Goal: Information Seeking & Learning: Learn about a topic

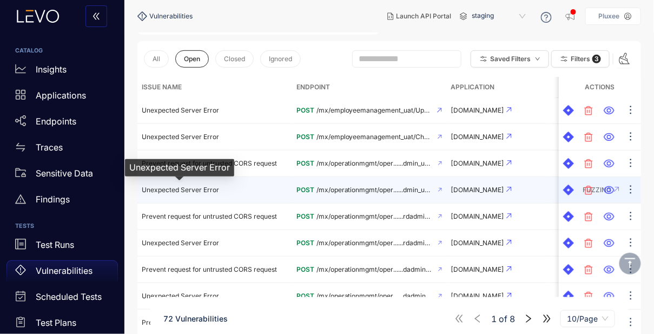
scroll to position [215, 0]
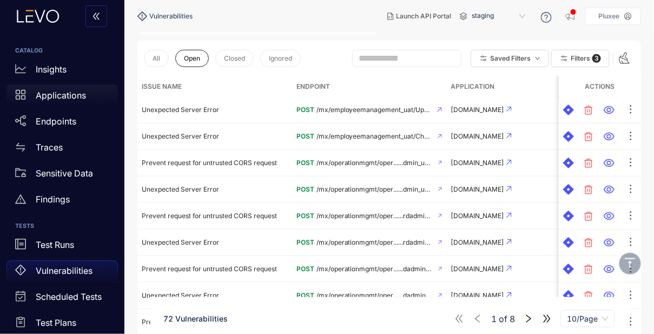
click at [64, 95] on p "Applications" at bounding box center [61, 95] width 50 height 10
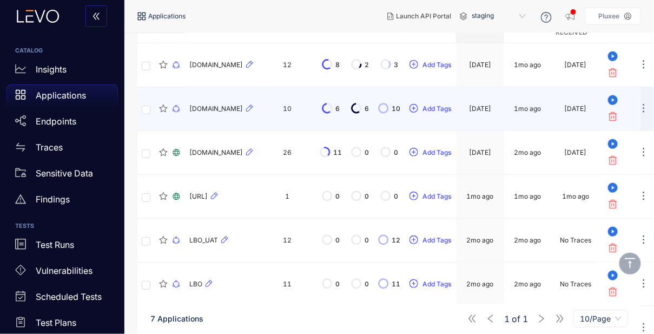
scroll to position [149, 0]
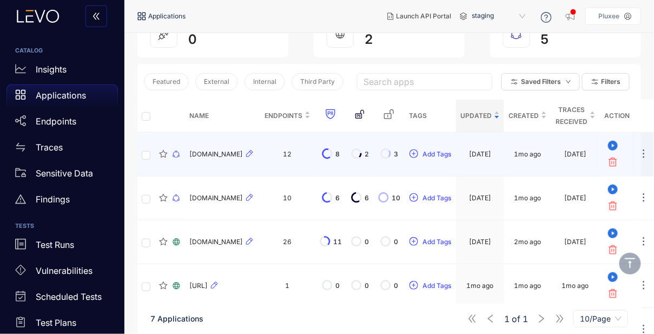
click at [215, 155] on span "[DOMAIN_NAME]" at bounding box center [216, 154] width 54 height 8
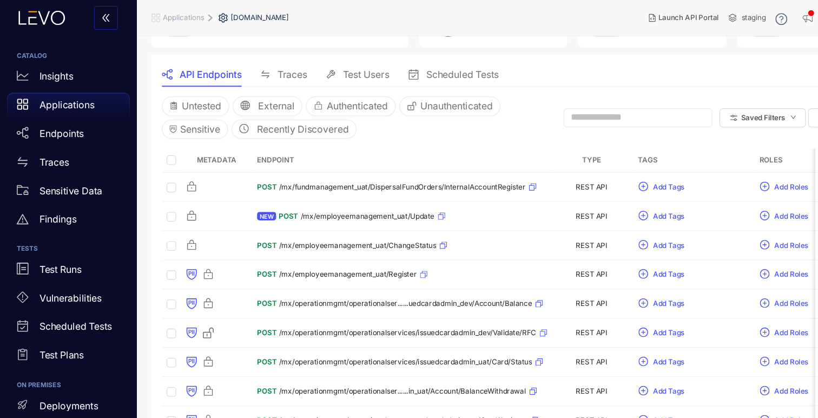
scroll to position [87, 0]
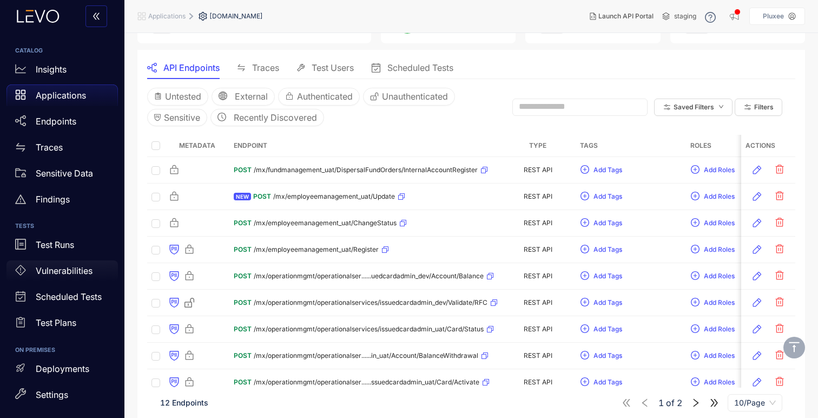
click at [62, 273] on p "Vulnerabilities" at bounding box center [64, 271] width 57 height 10
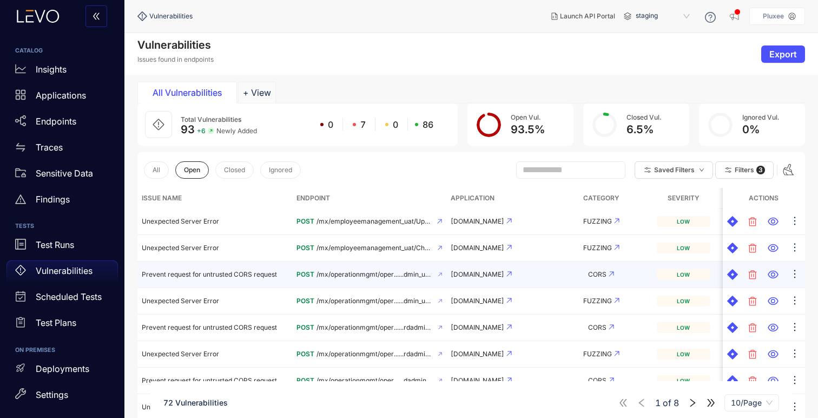
click at [224, 269] on td "Prevent request for untrusted CORS request" at bounding box center [214, 274] width 155 height 27
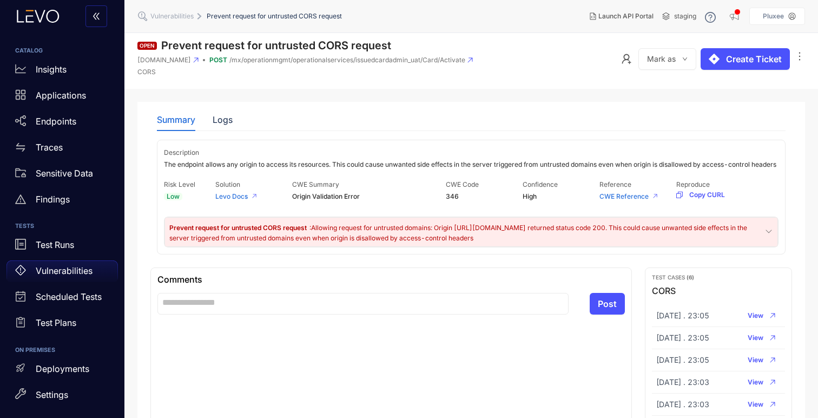
click at [60, 267] on p "Vulnerabilities" at bounding box center [64, 271] width 57 height 10
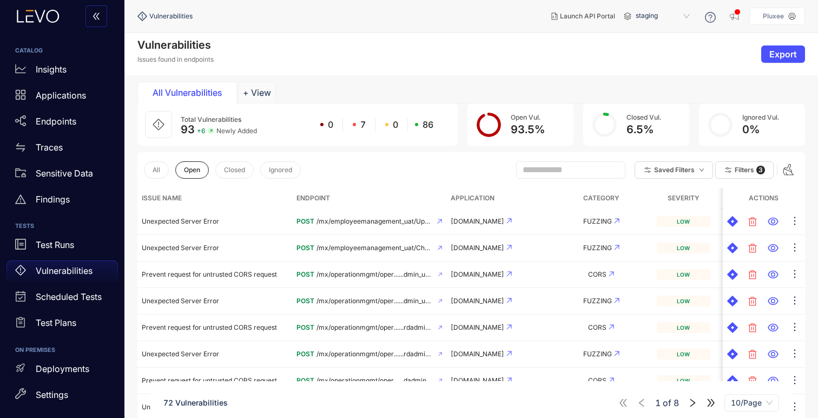
click at [555, 163] on span at bounding box center [570, 169] width 109 height 17
click at [554, 163] on span at bounding box center [570, 169] width 109 height 17
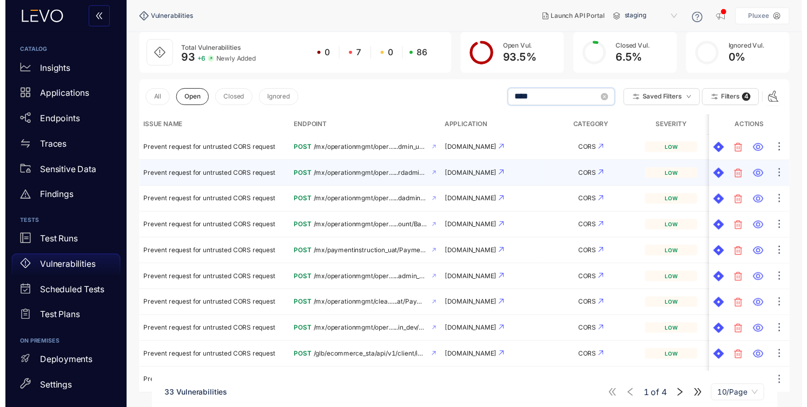
scroll to position [101, 0]
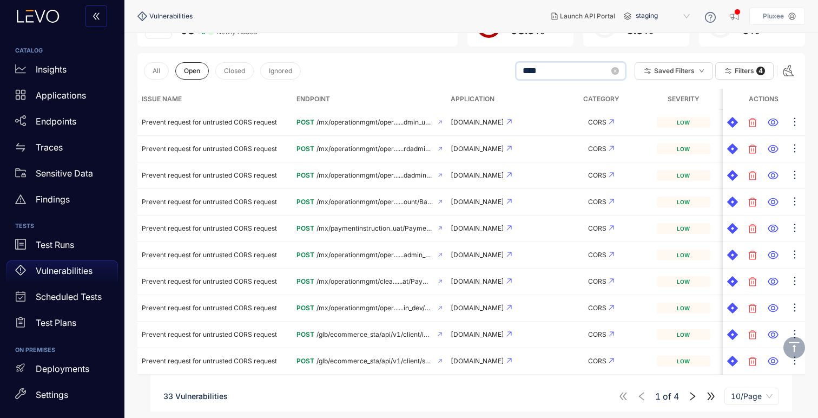
type input "****"
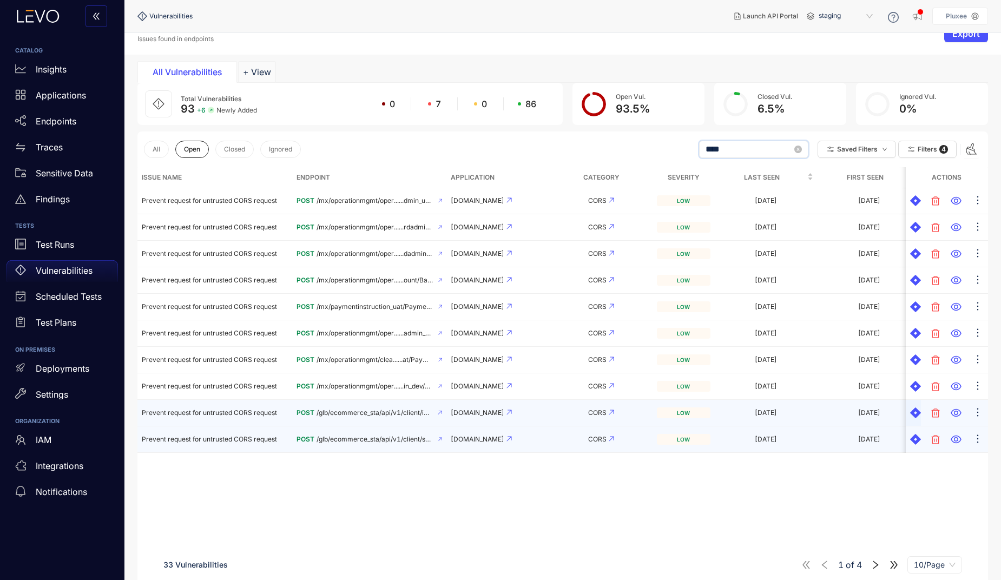
scroll to position [0, 0]
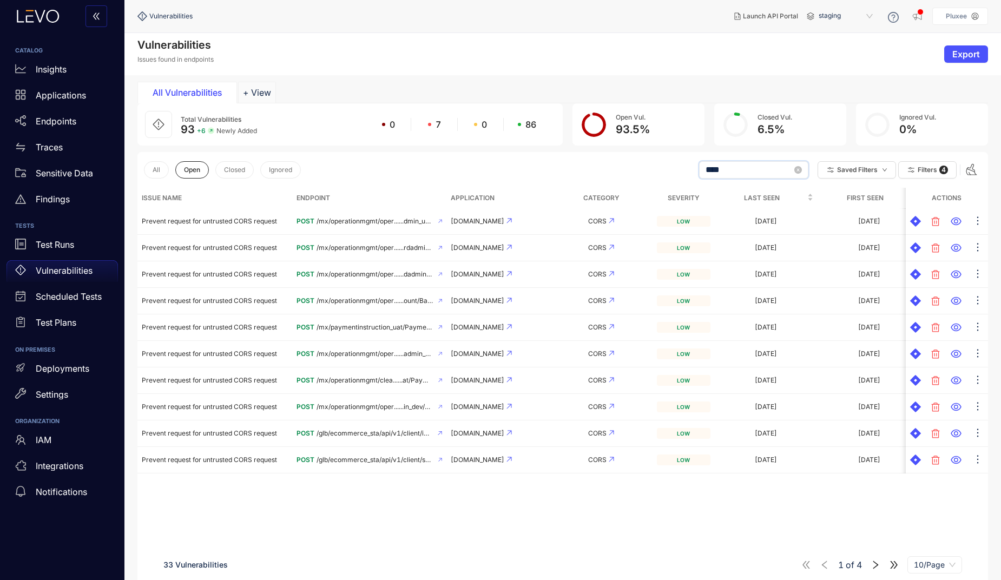
click at [653, 333] on icon "right" at bounding box center [875, 565] width 10 height 10
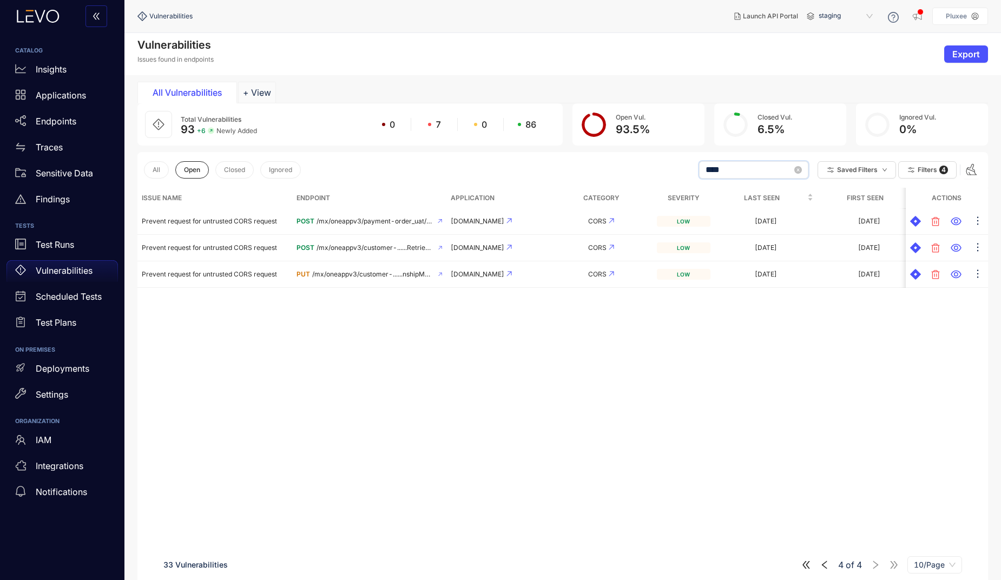
click at [653, 166] on input "****" at bounding box center [748, 170] width 87 height 10
click at [653, 333] on icon "left" at bounding box center [825, 565] width 10 height 10
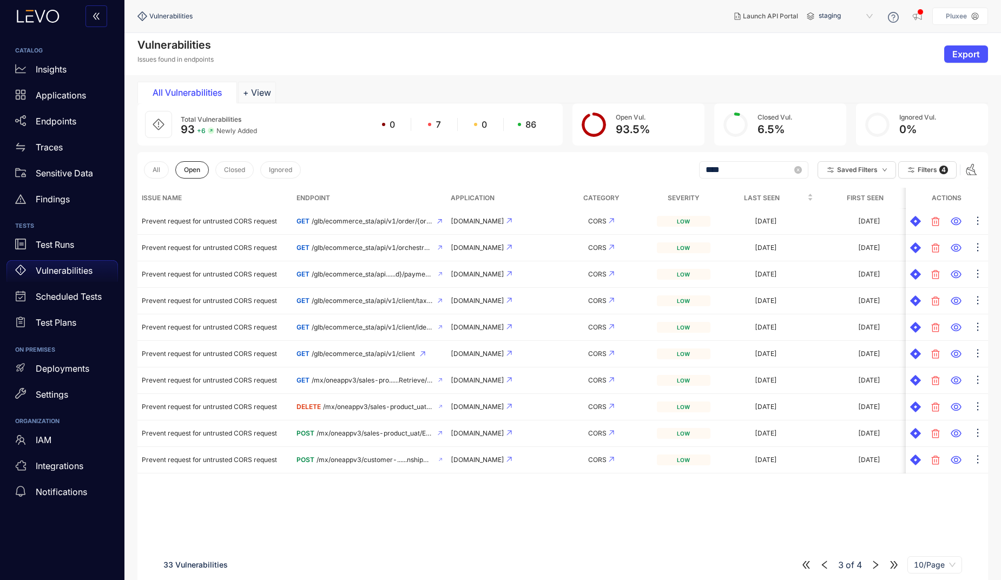
click at [653, 333] on icon "left" at bounding box center [824, 564] width 5 height 8
click at [147, 171] on button "All" at bounding box center [156, 169] width 25 height 17
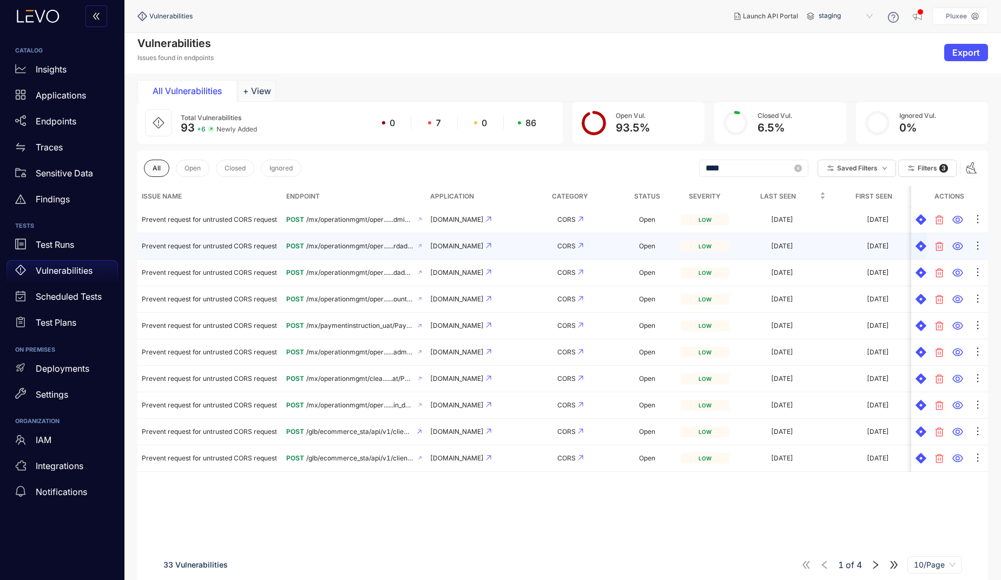
scroll to position [2, 0]
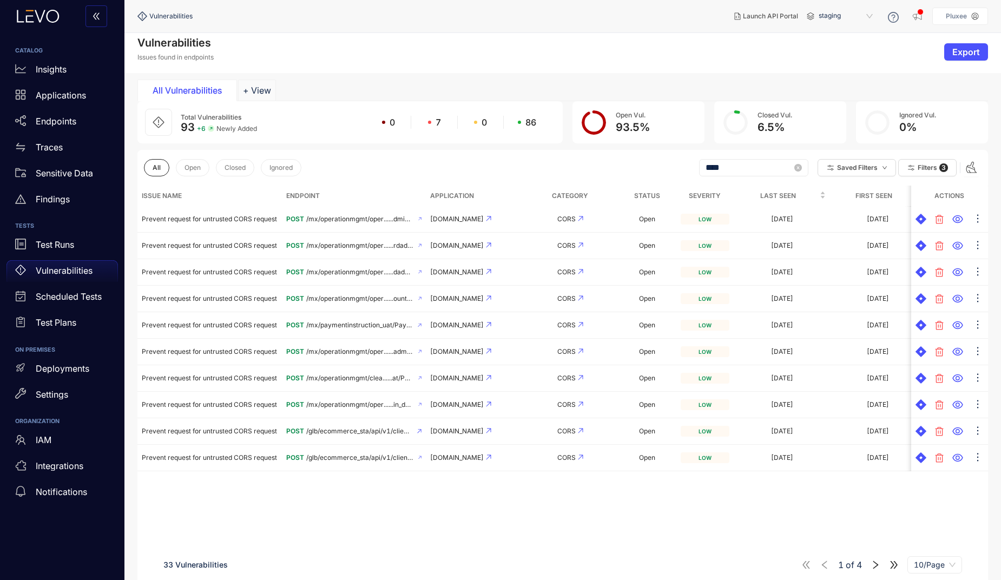
click at [653, 333] on icon "right" at bounding box center [875, 565] width 10 height 10
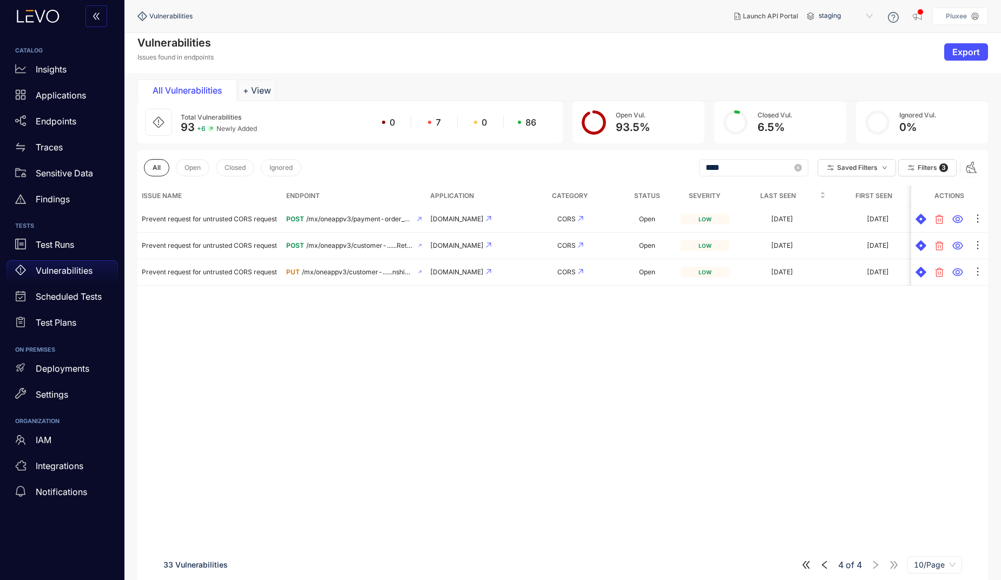
click at [653, 333] on icon "left" at bounding box center [825, 565] width 10 height 10
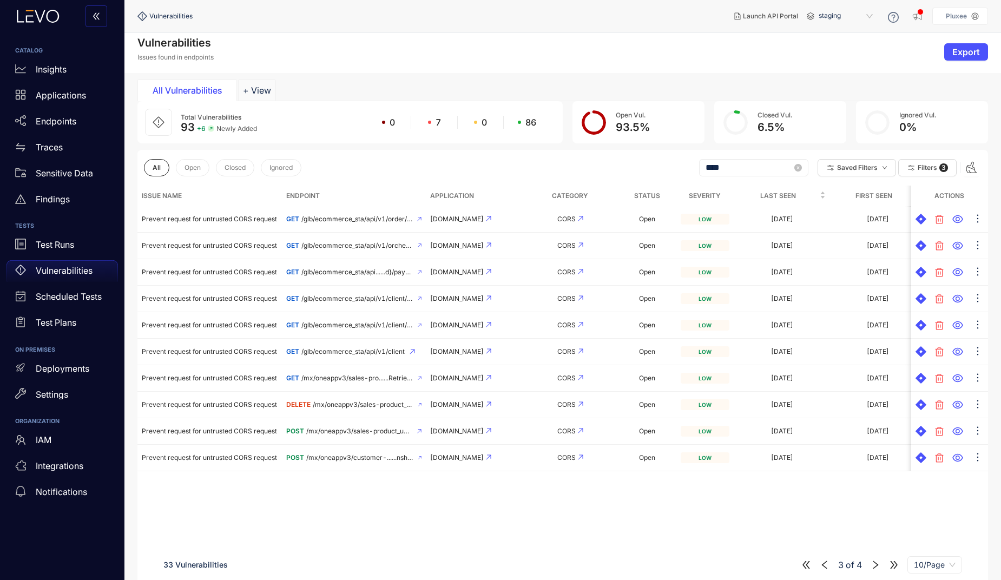
click at [653, 333] on icon "right" at bounding box center [875, 565] width 10 height 10
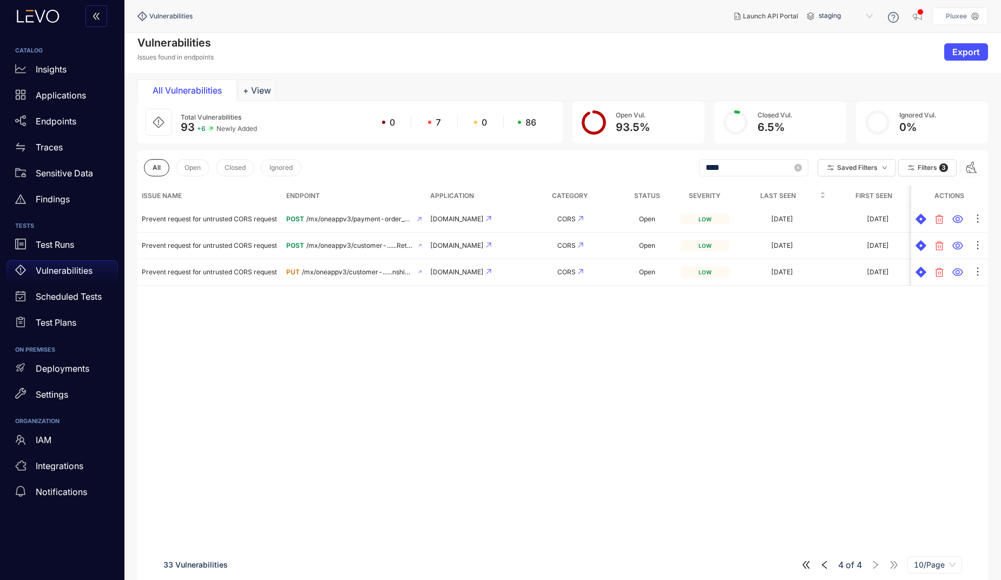
click at [653, 333] on icon "left" at bounding box center [825, 565] width 10 height 10
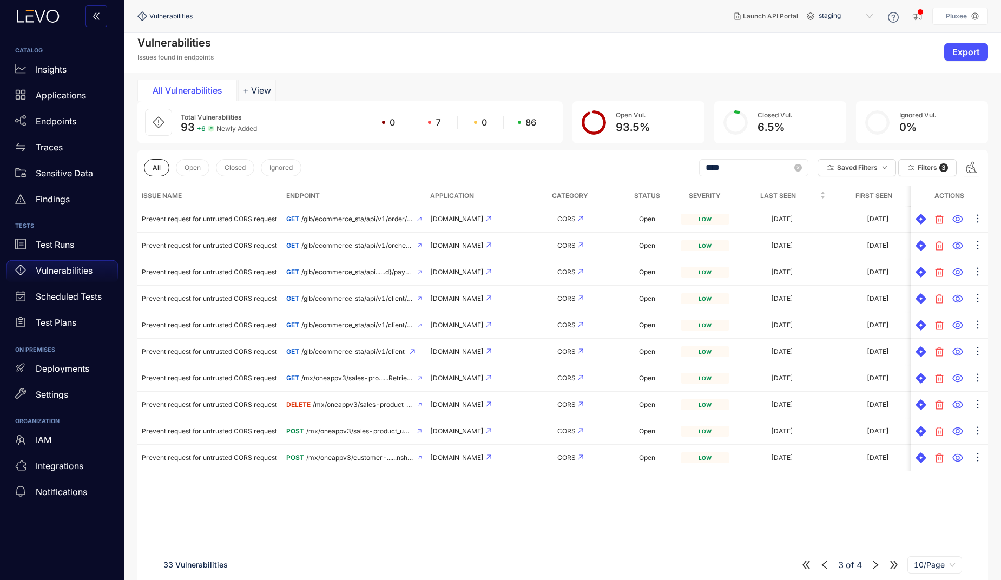
click at [52, 263] on div "Vulnerabilities" at bounding box center [61, 271] width 111 height 22
click at [54, 272] on p "Vulnerabilities" at bounding box center [64, 271] width 57 height 10
click at [653, 167] on icon "close-circle" at bounding box center [798, 168] width 8 height 8
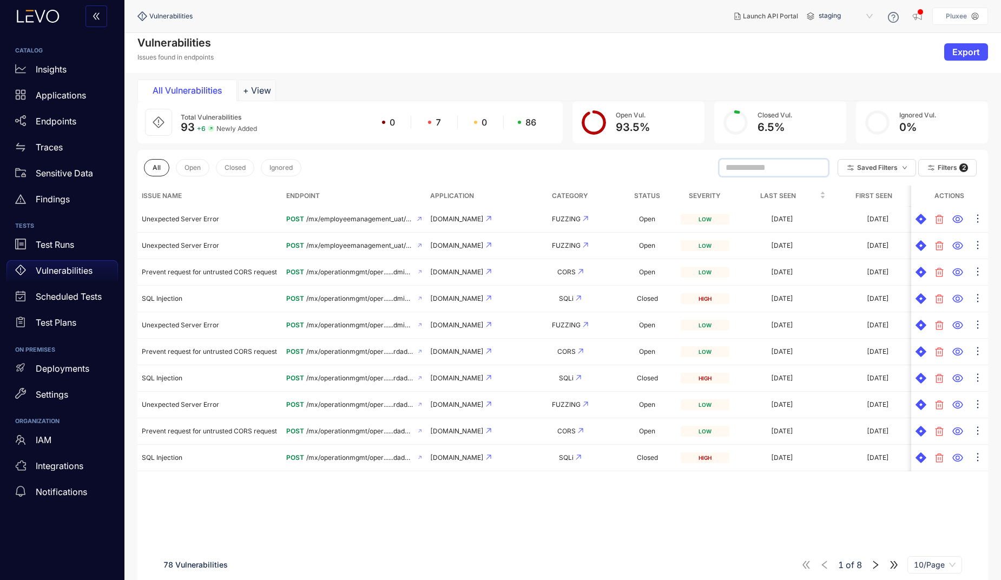
click at [653, 168] on input "text" at bounding box center [768, 168] width 87 height 10
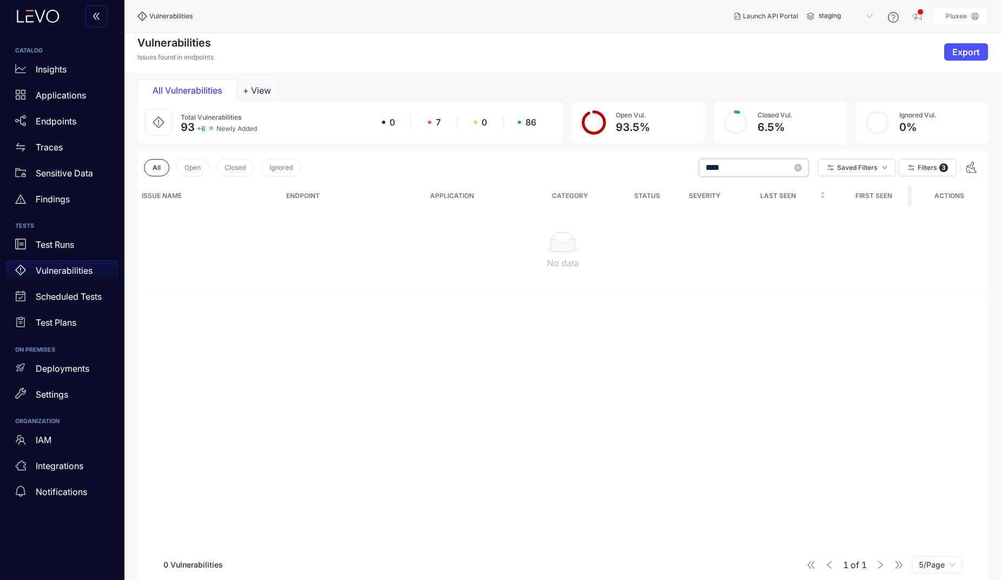
drag, startPoint x: 713, startPoint y: 167, endPoint x: 643, endPoint y: 163, distance: 70.5
click at [643, 163] on div "All Open Closed Ignored **** Saved Filters Filters 3" at bounding box center [562, 168] width 850 height 36
type input "*"
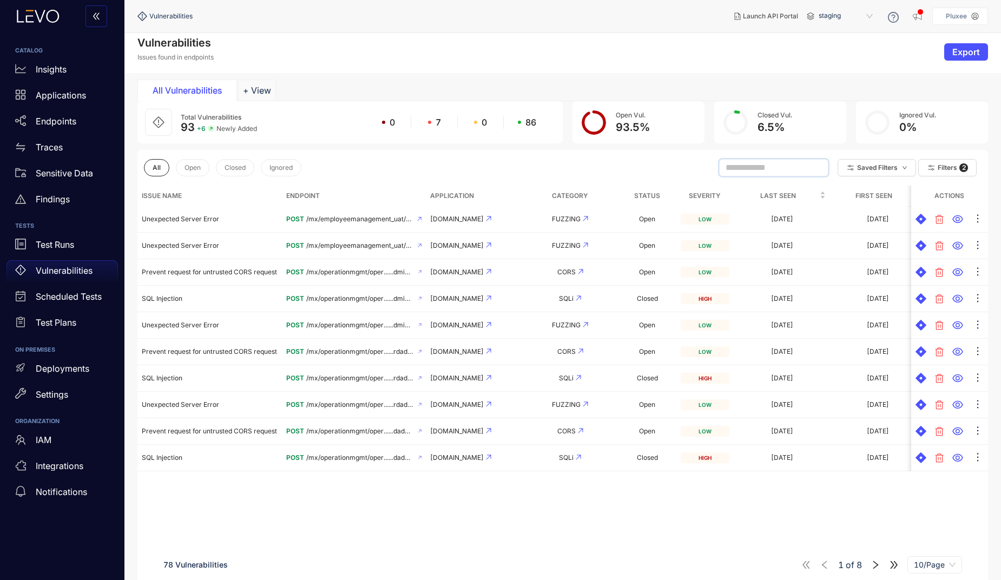
click at [653, 165] on input "text" at bounding box center [768, 168] width 87 height 10
click at [653, 166] on input "text" at bounding box center [768, 168] width 87 height 10
click at [653, 171] on input "text" at bounding box center [768, 168] width 87 height 10
click at [653, 168] on input "text" at bounding box center [768, 168] width 87 height 10
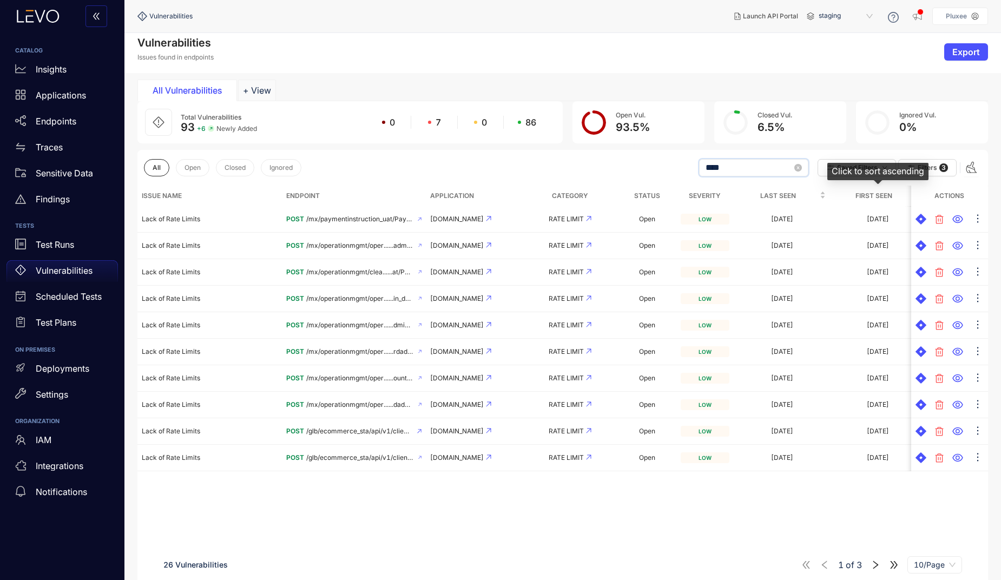
type input "****"
click at [653, 191] on span "First Seen" at bounding box center [874, 196] width 80 height 12
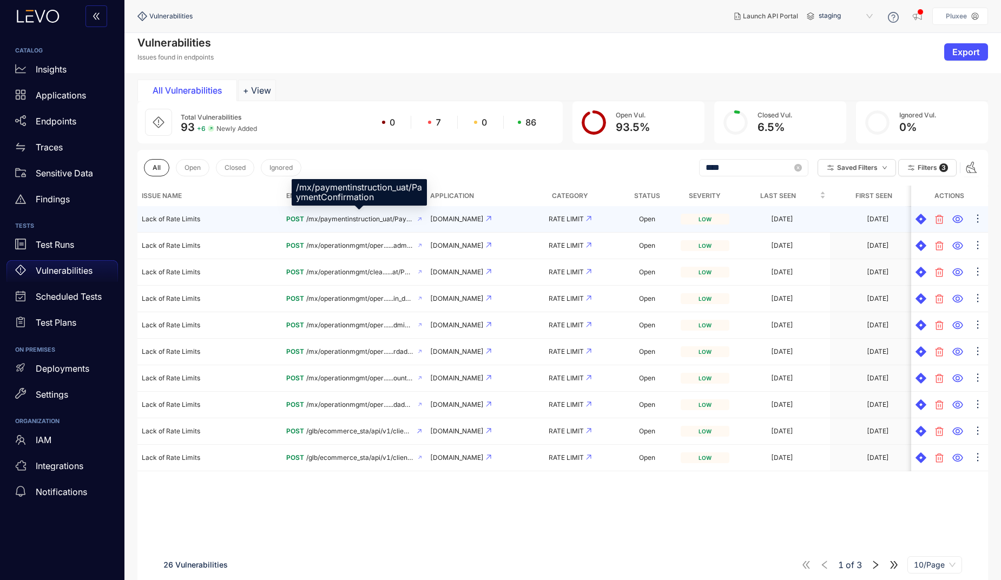
click at [336, 217] on span "/mx/paymentinstruction_uat/PaymentConfirmation" at bounding box center [359, 219] width 107 height 8
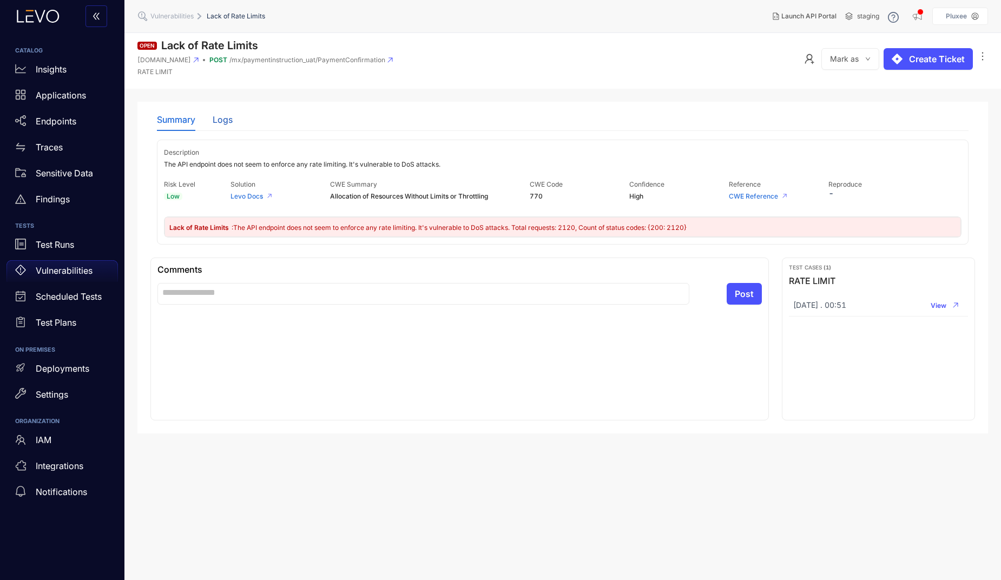
click at [227, 119] on div "Logs" at bounding box center [223, 120] width 20 height 10
